Goal: Transaction & Acquisition: Purchase product/service

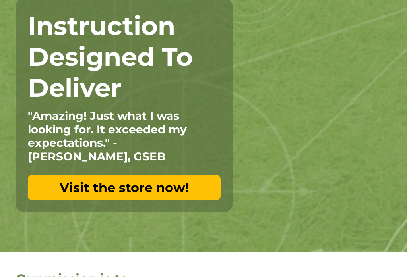
scroll to position [96, 0]
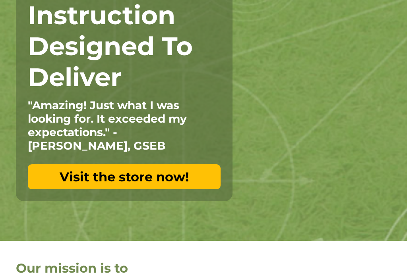
click at [175, 180] on link "Visit the store now!" at bounding box center [124, 177] width 193 height 25
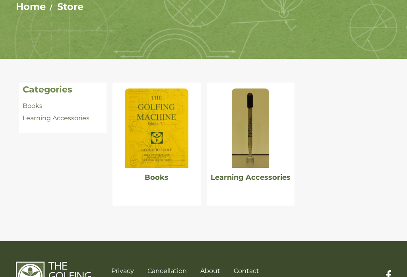
scroll to position [108, 0]
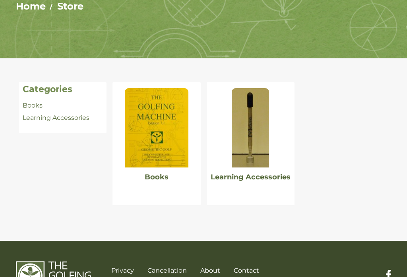
click at [162, 150] on img at bounding box center [157, 128] width 64 height 79
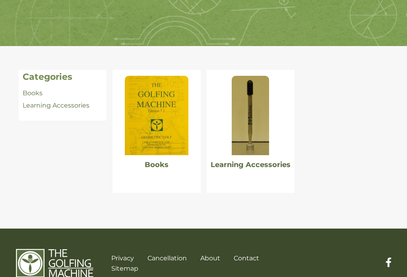
click at [266, 130] on img at bounding box center [249, 115] width 37 height 79
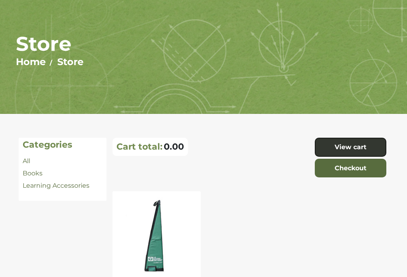
scroll to position [54, 0]
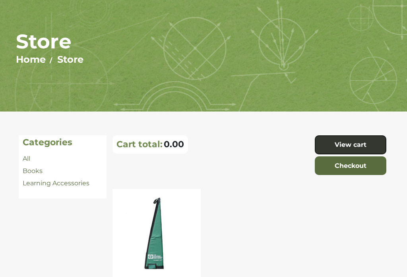
click at [153, 250] on img at bounding box center [157, 234] width 64 height 79
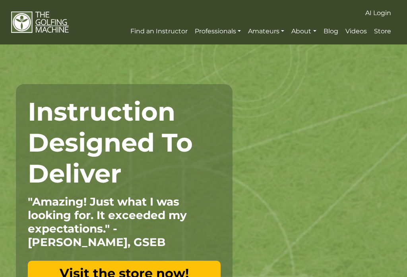
scroll to position [109, 0]
